Goal: Task Accomplishment & Management: Manage account settings

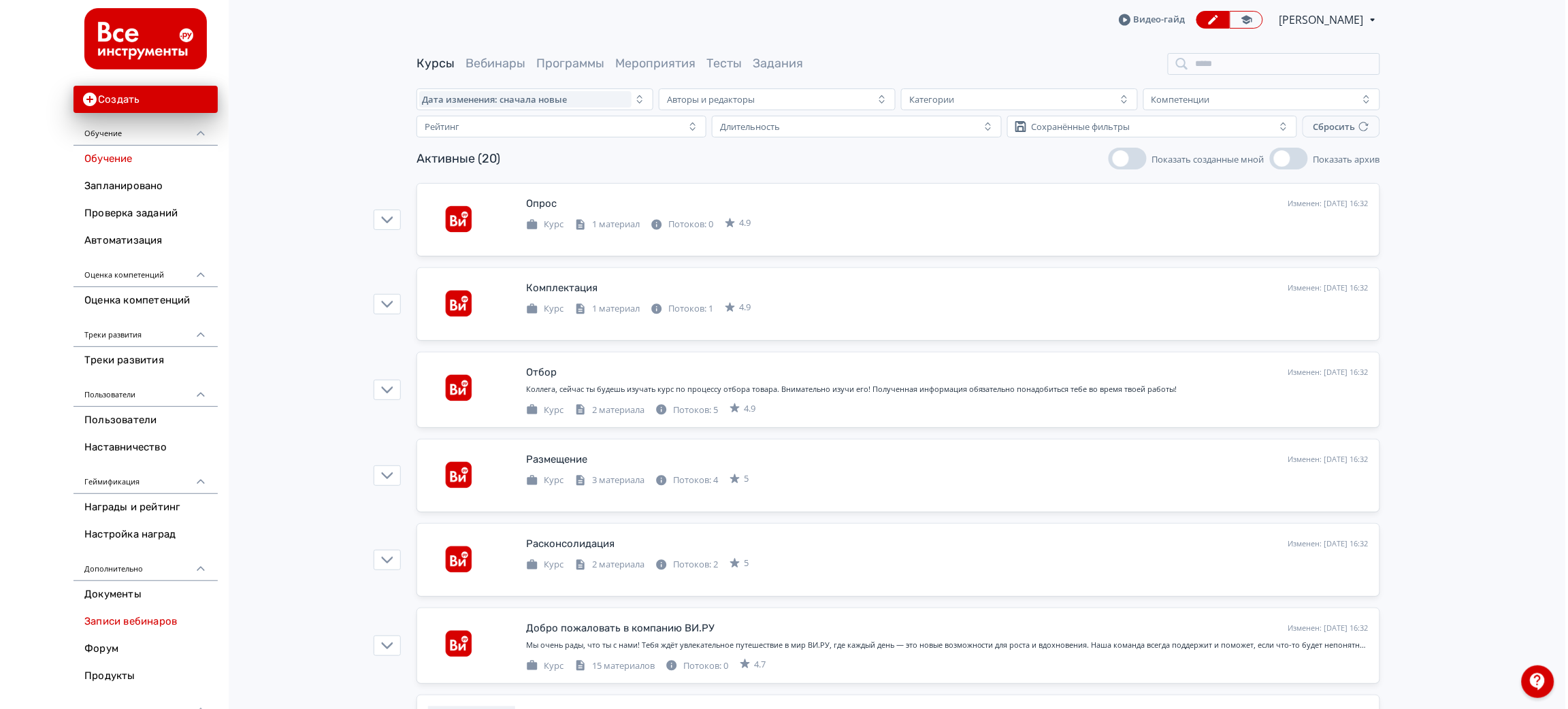
scroll to position [132, 0]
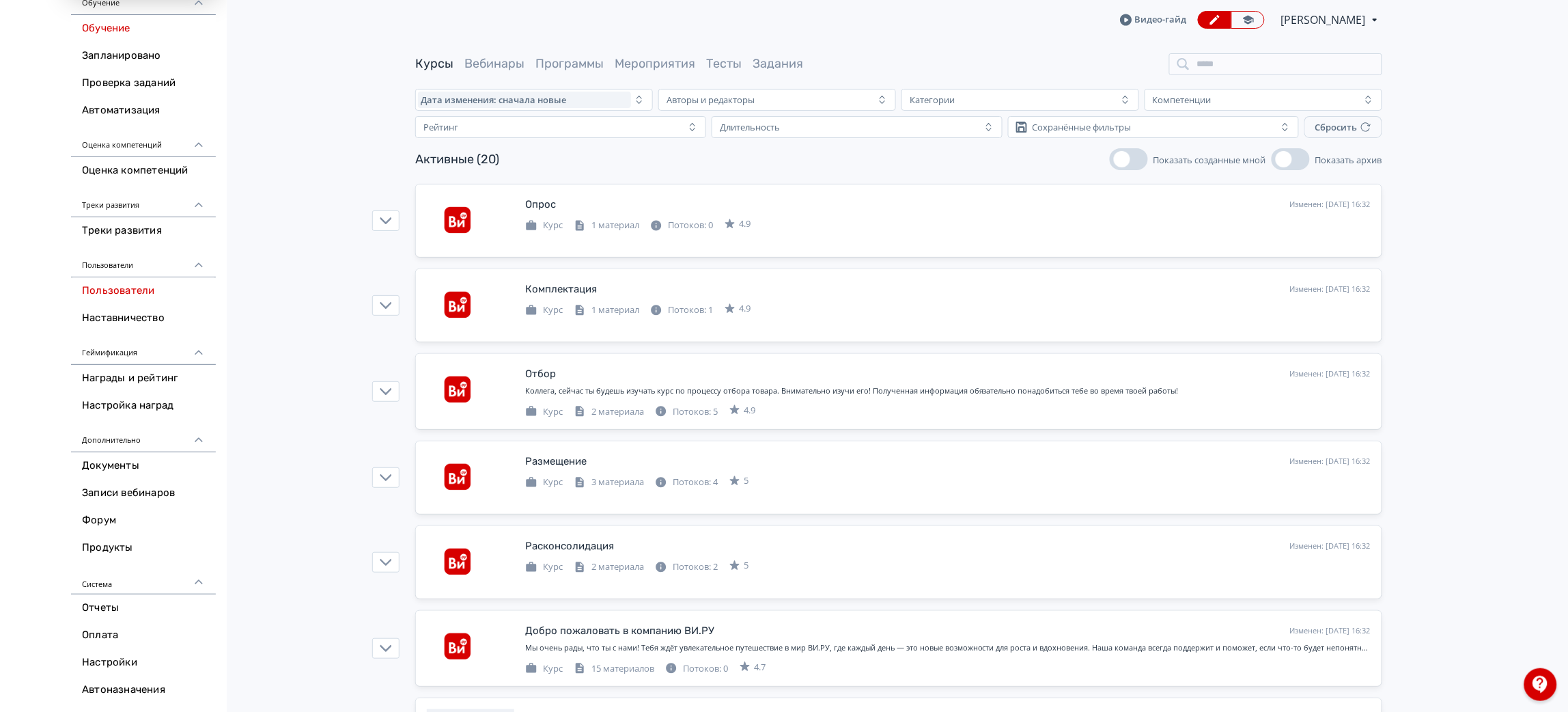
click at [138, 287] on link "Пользователи" at bounding box center [143, 291] width 145 height 27
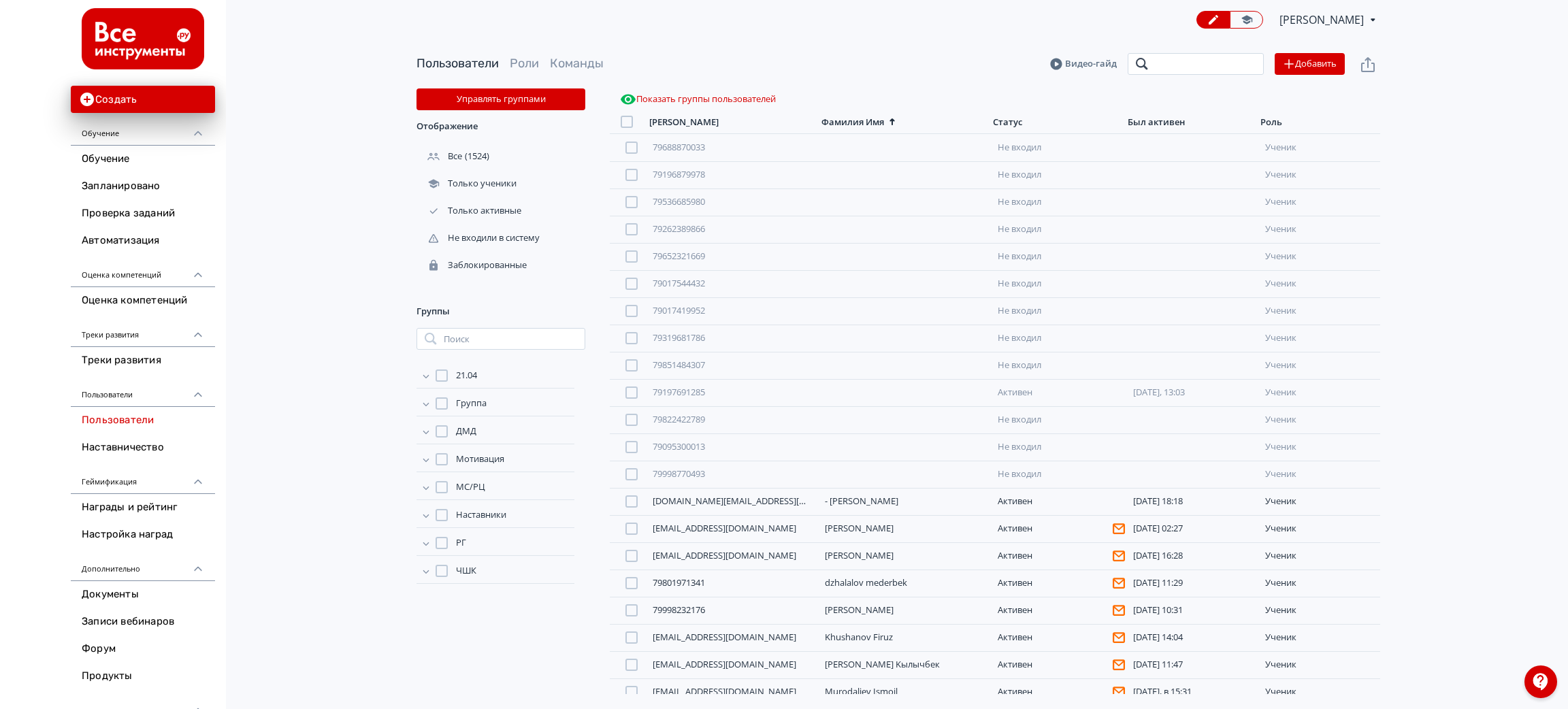
click at [1179, 65] on input "search" at bounding box center [1195, 64] width 136 height 22
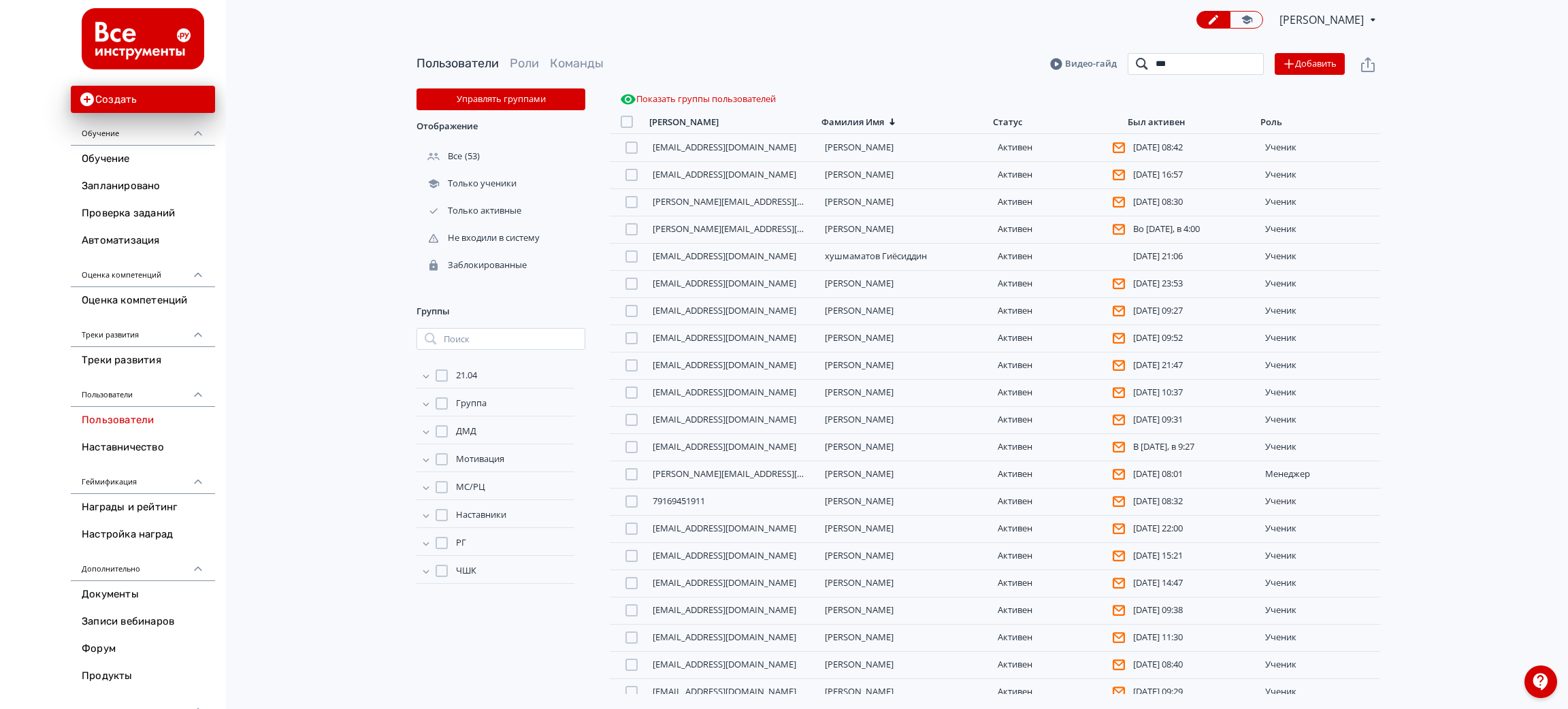
type input "********"
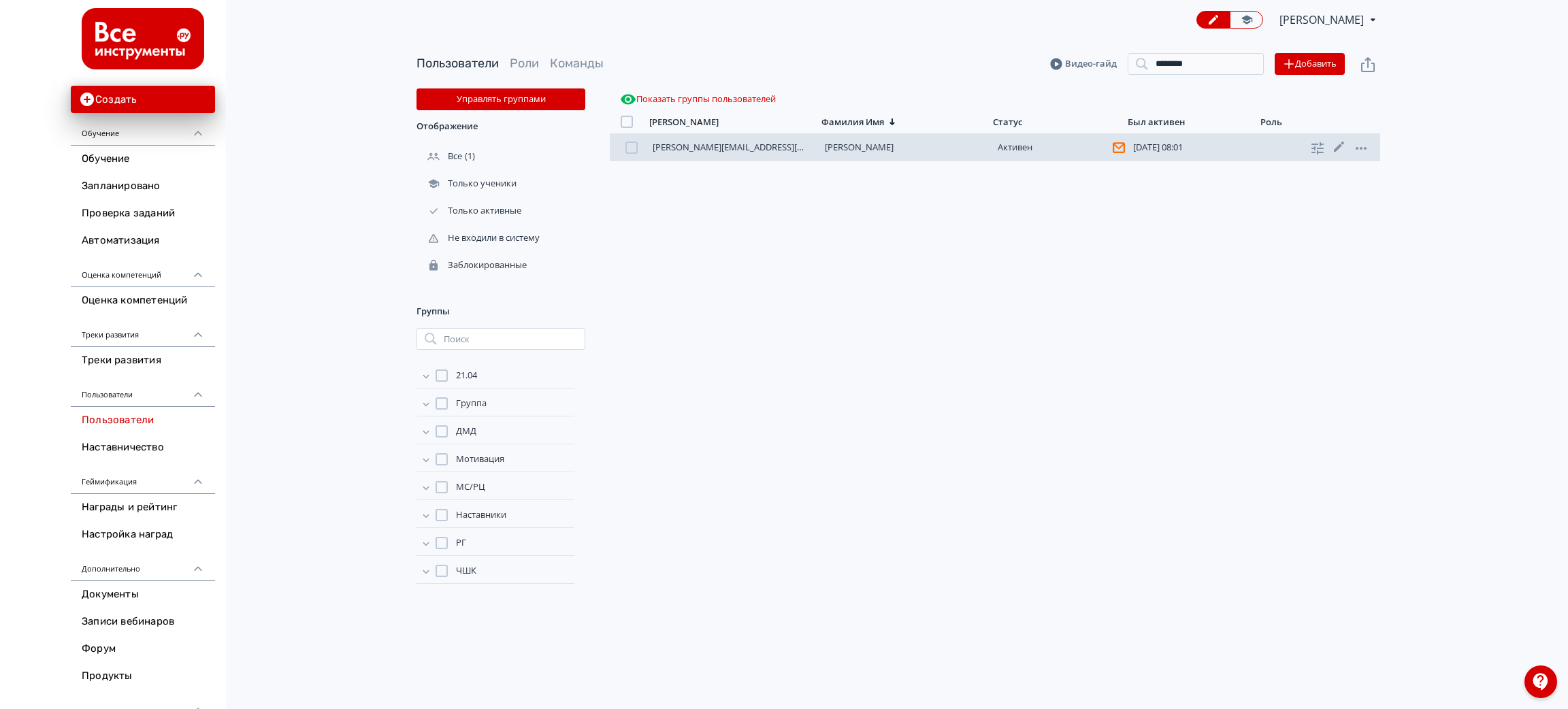
click at [883, 147] on link "[PERSON_NAME]" at bounding box center [859, 146] width 69 height 12
click at [1341, 146] on icon at bounding box center [1339, 146] width 10 height 10
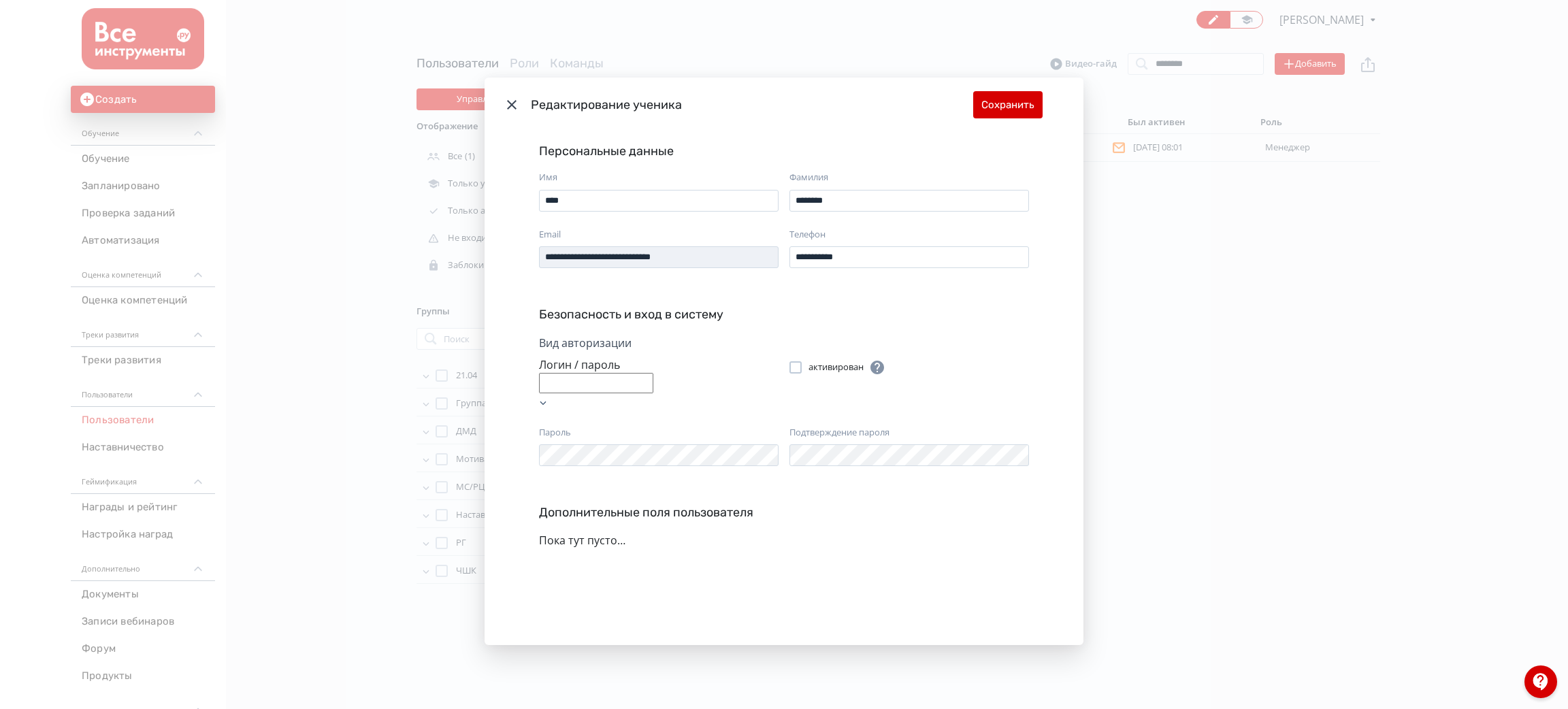
click at [684, 443] on div "Вид авторизации [PERSON_NAME] / пароль активирован Пароль Подтверждение пароля" at bounding box center [784, 409] width 501 height 148
click at [846, 440] on div "Вид авторизации [PERSON_NAME] / пароль активирован Пароль Подтверждение пароля" at bounding box center [784, 409] width 501 height 148
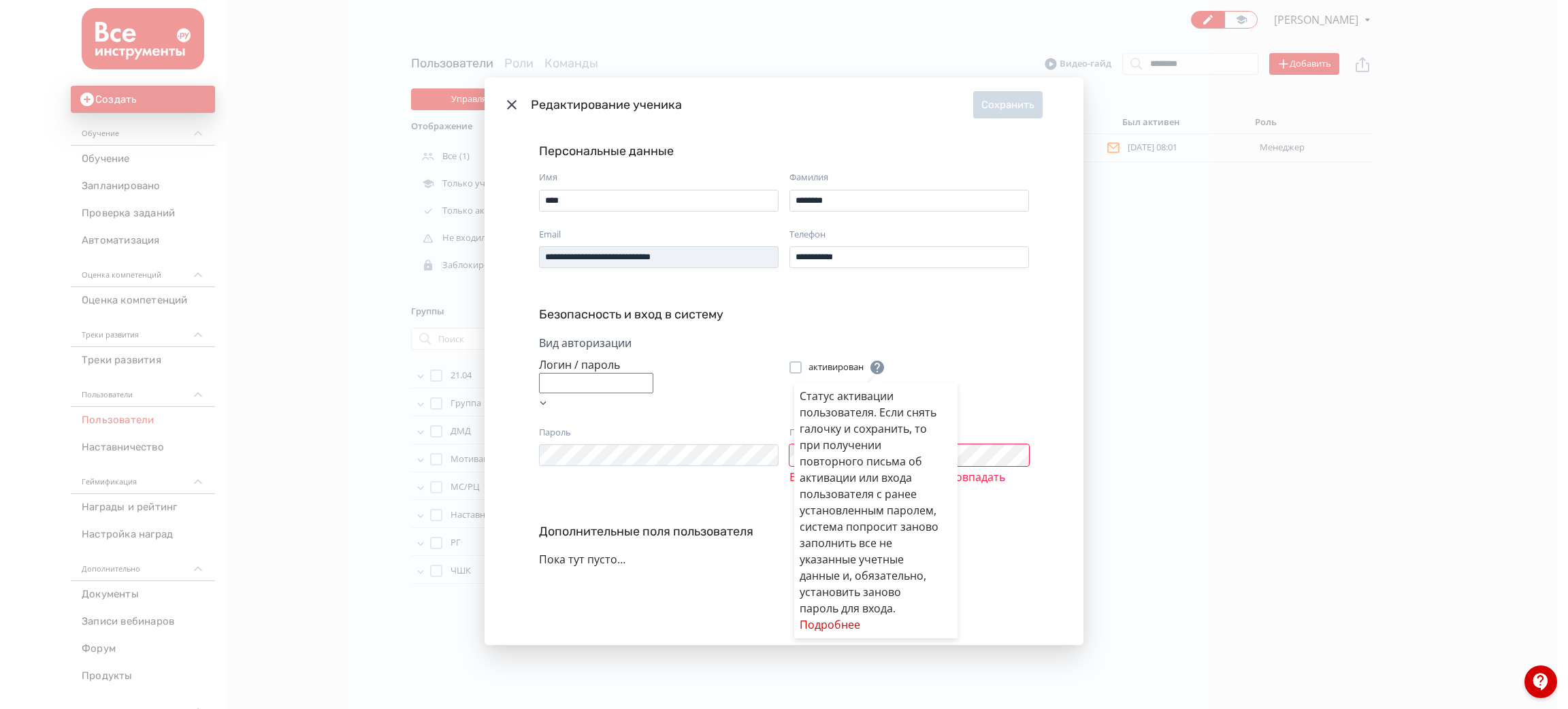
click at [685, 418] on div "Статус активации пользователя. Если снять галочку и сохранить, то при получении…" at bounding box center [784, 354] width 1568 height 709
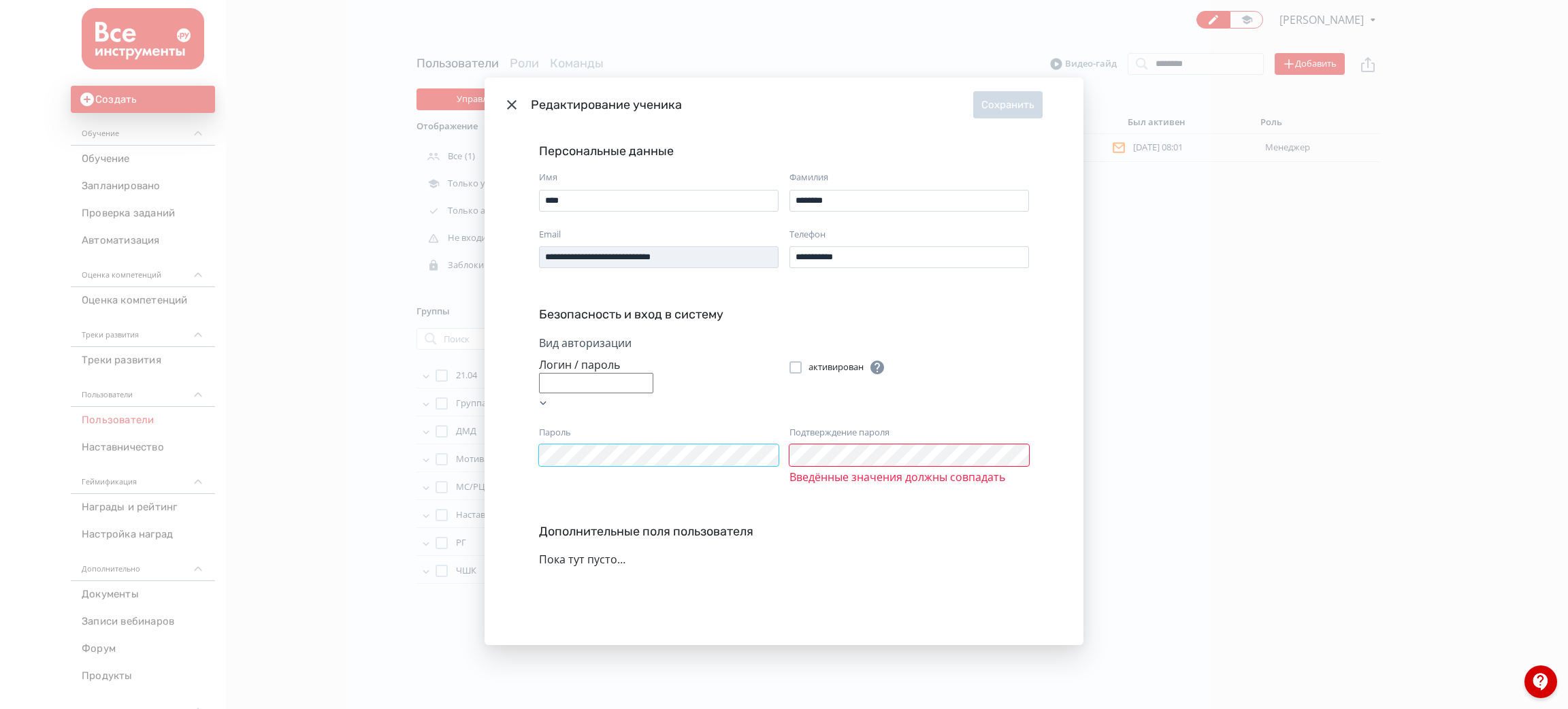
click at [419, 425] on div "**********" at bounding box center [784, 354] width 1568 height 709
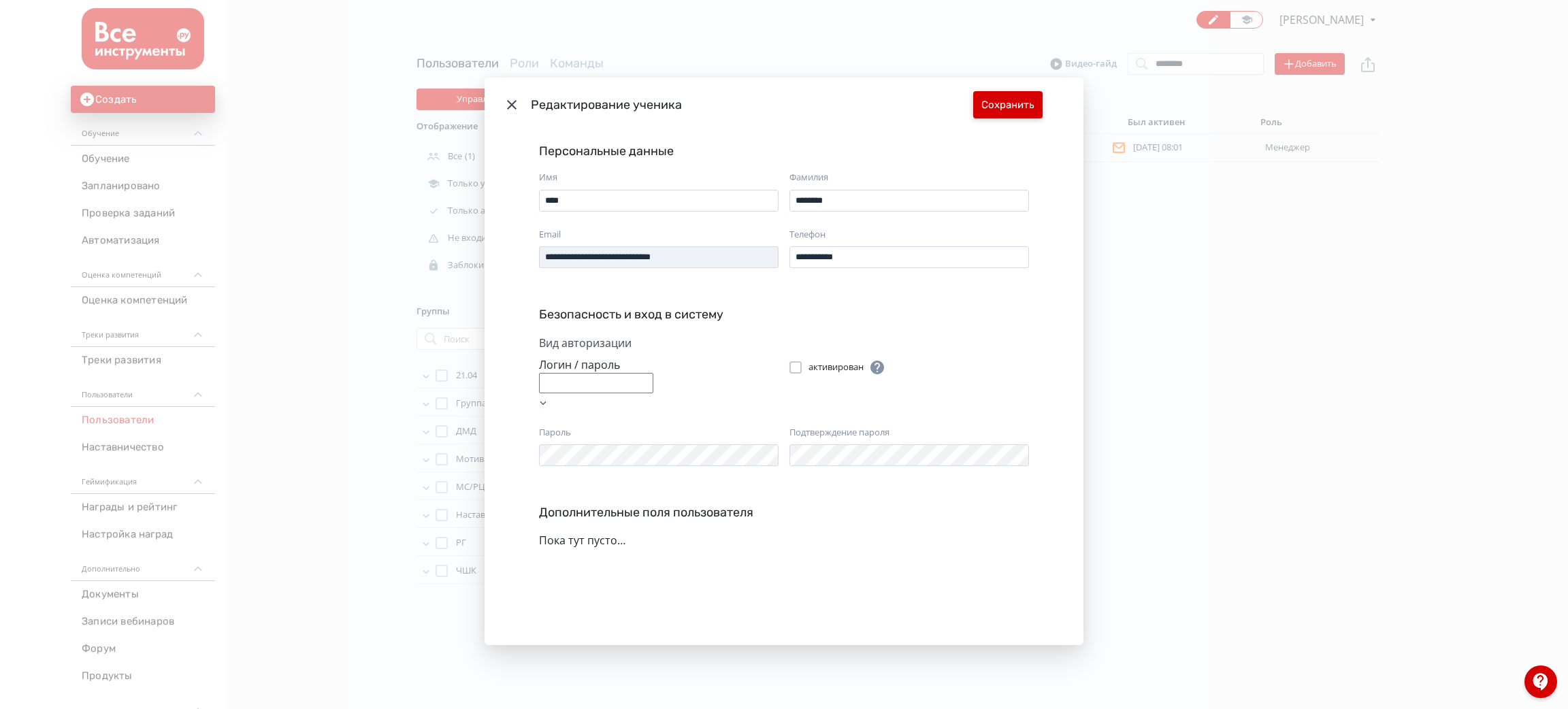
click at [1020, 100] on button "Сохранить" at bounding box center [1008, 105] width 70 height 27
